Goal: Information Seeking & Learning: Learn about a topic

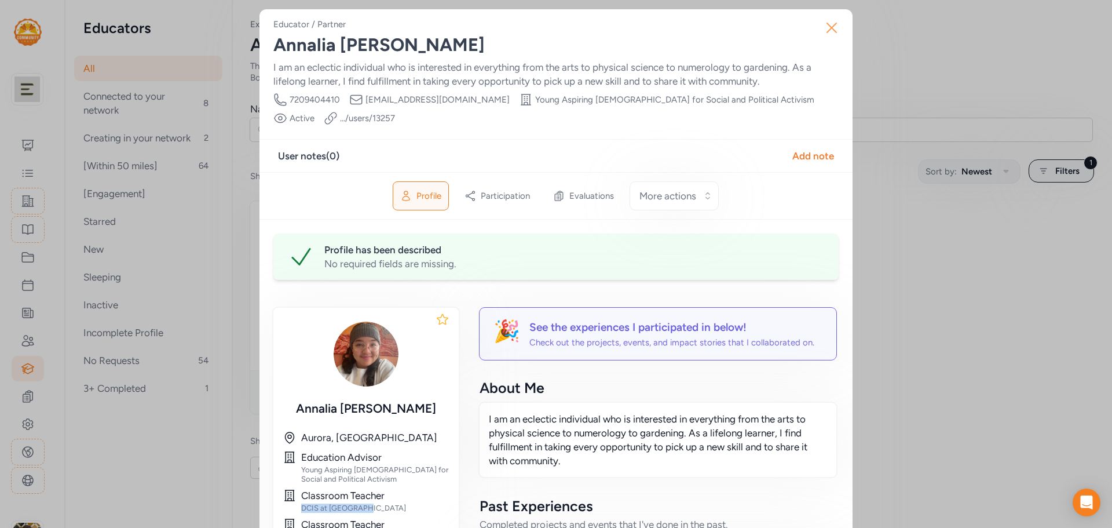
click at [824, 37] on button "Close" at bounding box center [831, 27] width 37 height 37
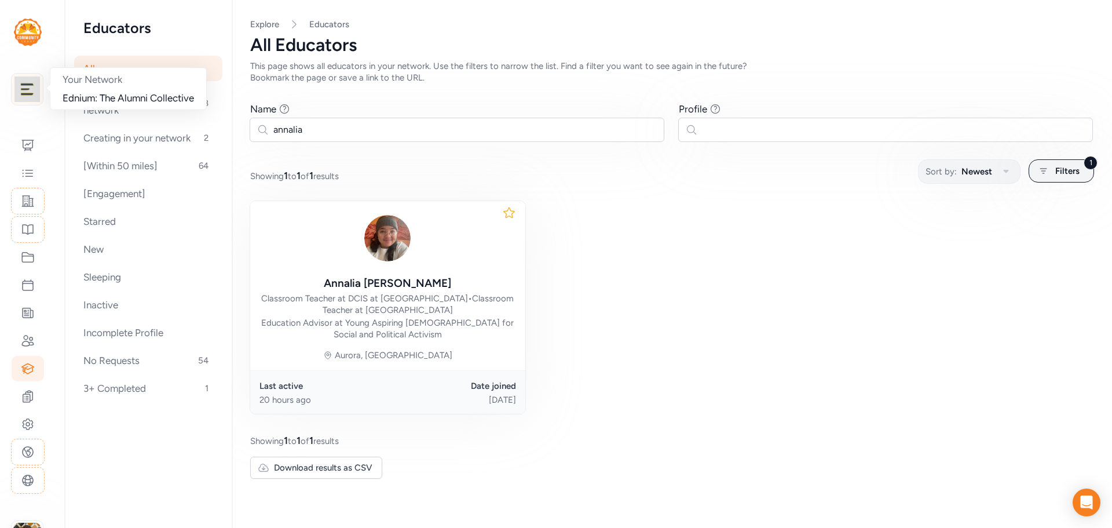
click at [34, 89] on img at bounding box center [26, 88] width 25 height 25
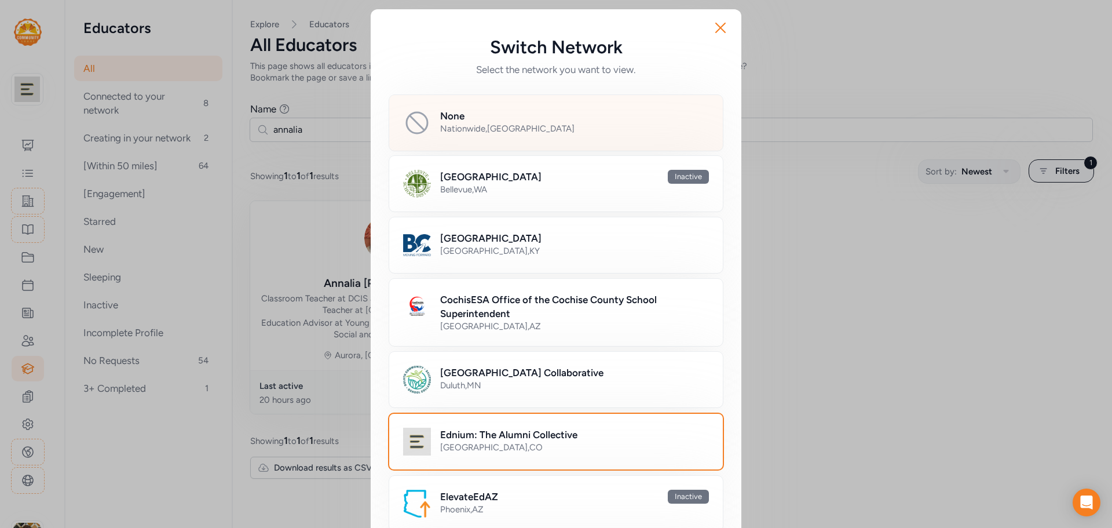
click at [440, 130] on div "Nationwide , USA" at bounding box center [574, 129] width 269 height 12
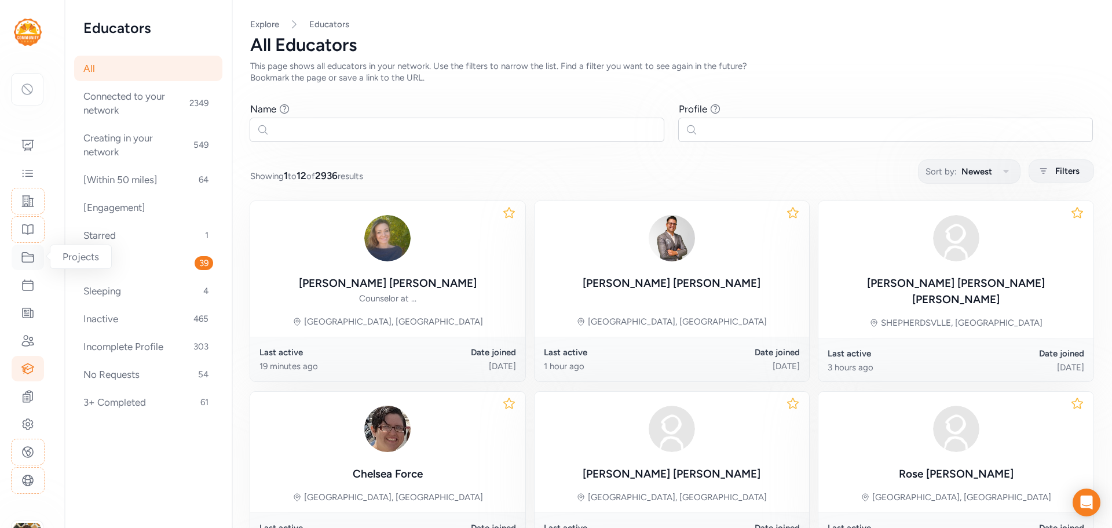
click at [27, 263] on icon at bounding box center [28, 257] width 14 height 14
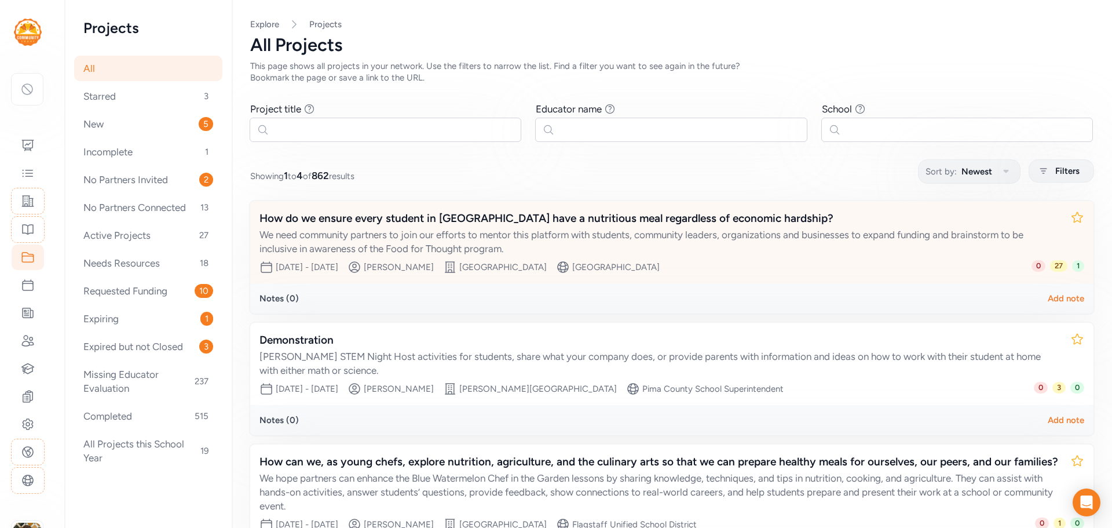
click at [711, 234] on div "We need community partners to join our efforts to mentor this platform with stu…" at bounding box center [661, 242] width 802 height 28
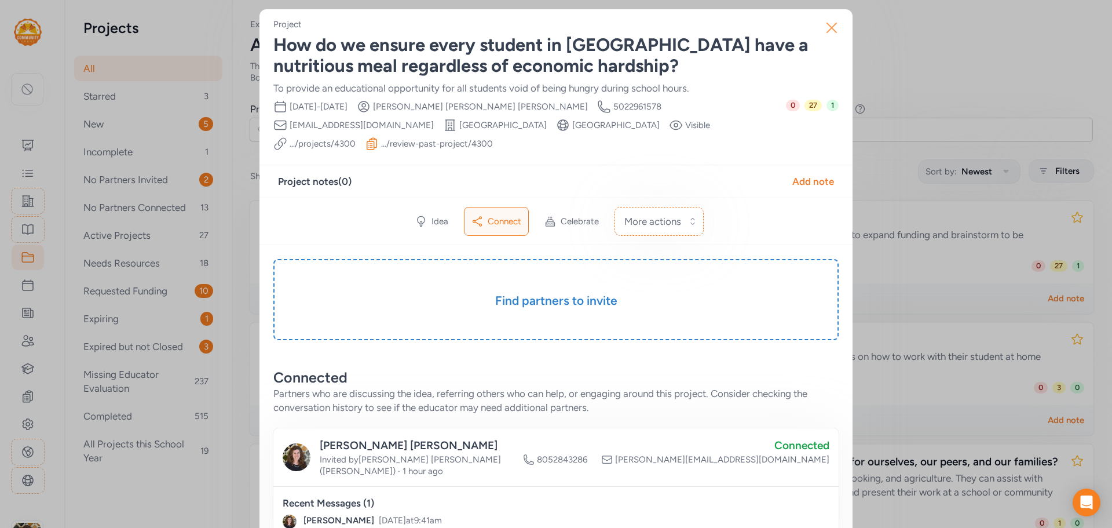
click at [828, 27] on icon "button" at bounding box center [832, 28] width 19 height 19
